Goal: Task Accomplishment & Management: Use online tool/utility

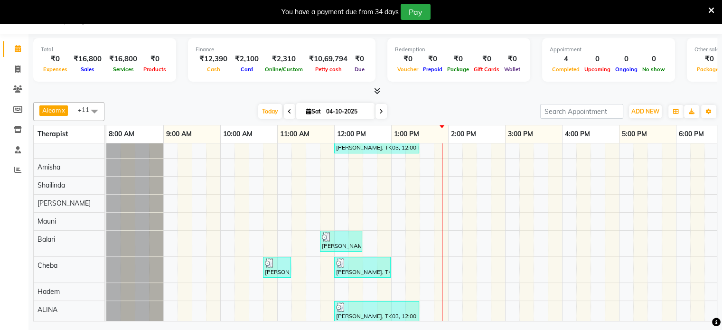
scroll to position [23, 0]
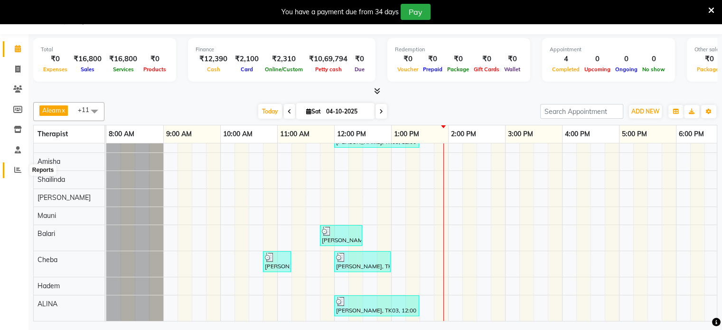
click at [15, 169] on icon at bounding box center [17, 169] width 7 height 7
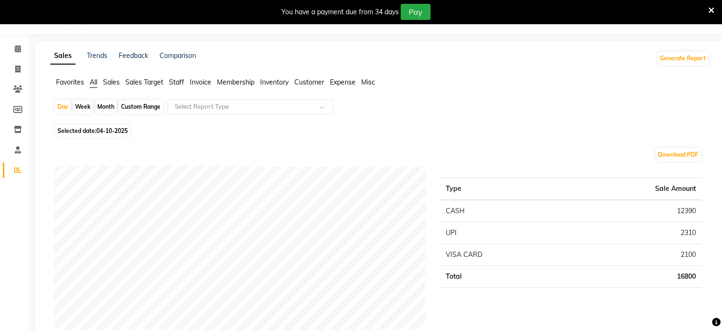
click at [106, 82] on span "Sales" at bounding box center [111, 82] width 17 height 9
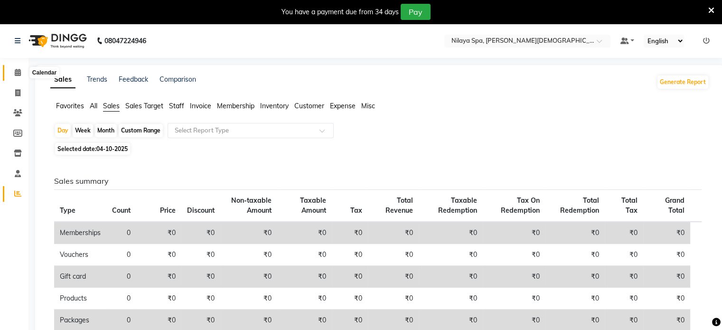
click at [16, 73] on icon at bounding box center [18, 72] width 6 height 7
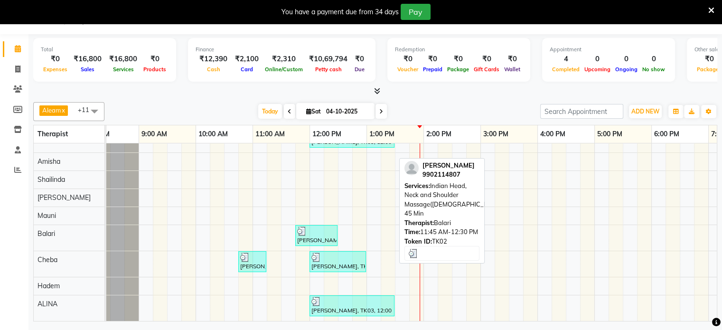
scroll to position [23, 0]
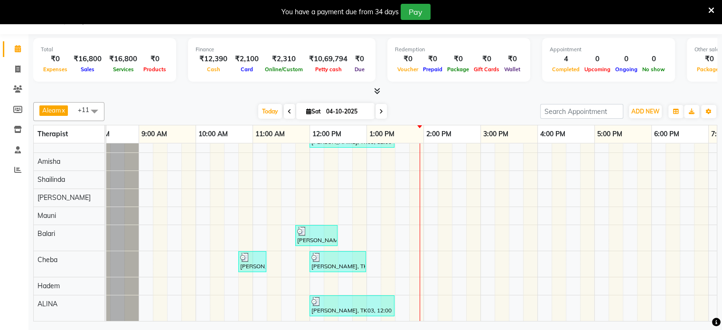
click at [713, 9] on icon at bounding box center [712, 10] width 6 height 9
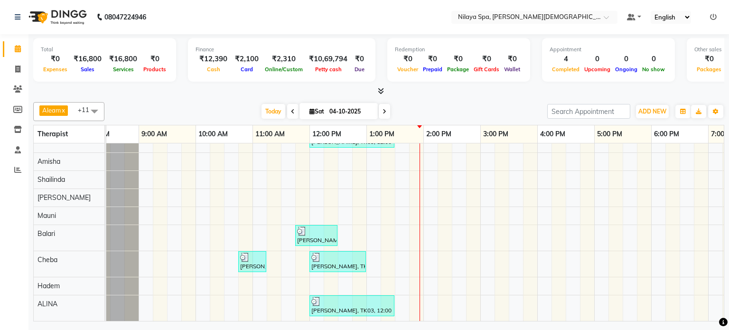
scroll to position [0, 0]
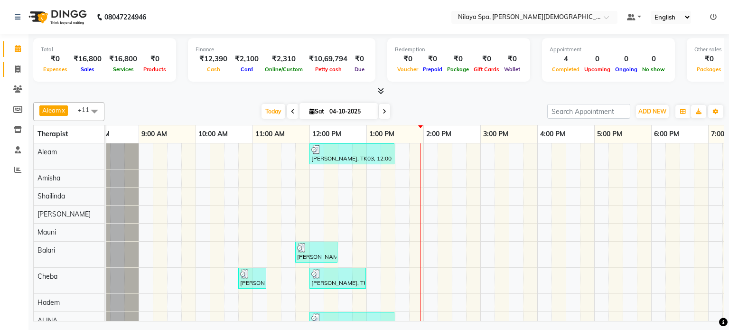
click at [17, 63] on link "Invoice" at bounding box center [14, 70] width 23 height 16
select select "service"
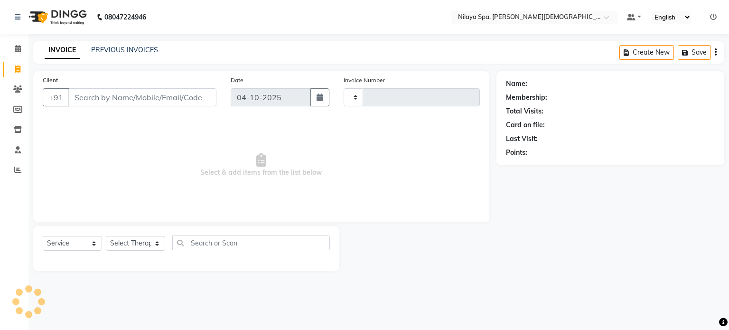
type input "0419"
select select "8694"
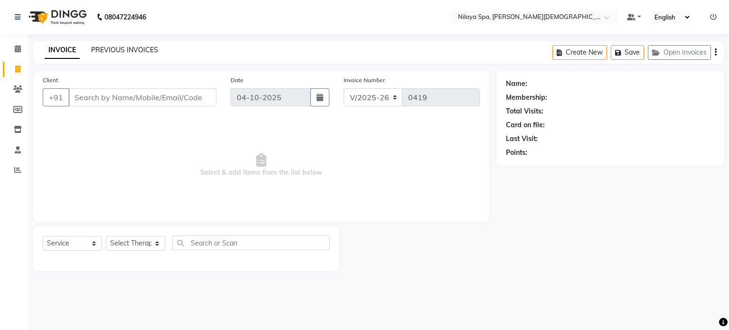
click at [120, 49] on link "PREVIOUS INVOICES" at bounding box center [124, 50] width 67 height 9
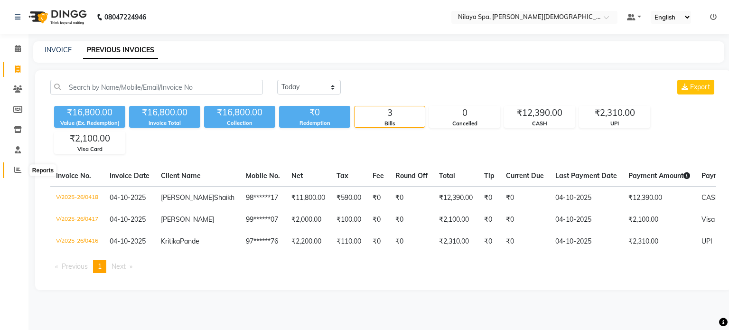
click at [17, 171] on icon at bounding box center [17, 169] width 7 height 7
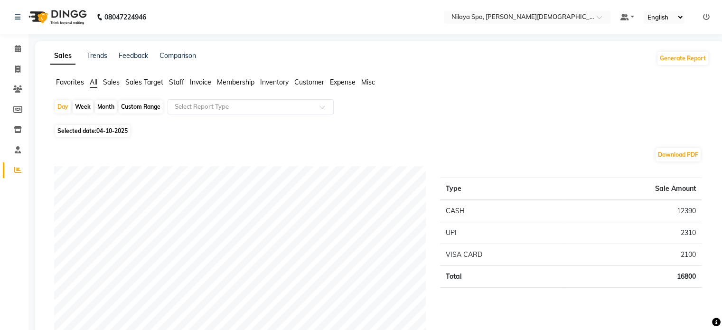
click at [112, 82] on span "Sales" at bounding box center [111, 82] width 17 height 9
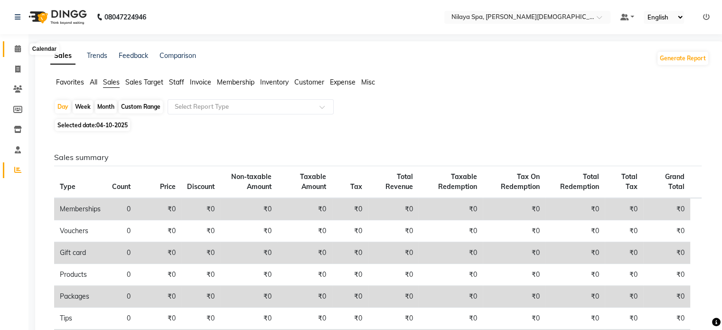
click at [17, 47] on icon at bounding box center [18, 48] width 6 height 7
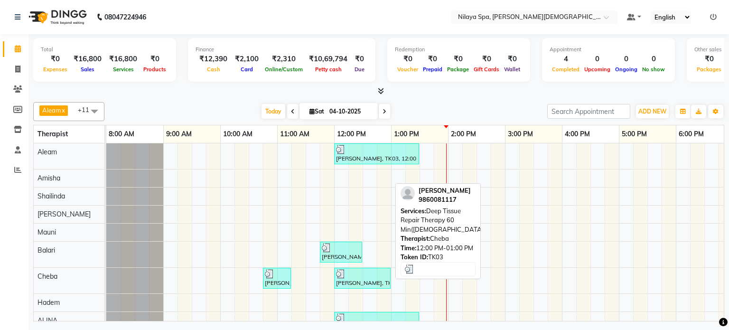
scroll to position [23, 0]
